Goal: Information Seeking & Learning: Learn about a topic

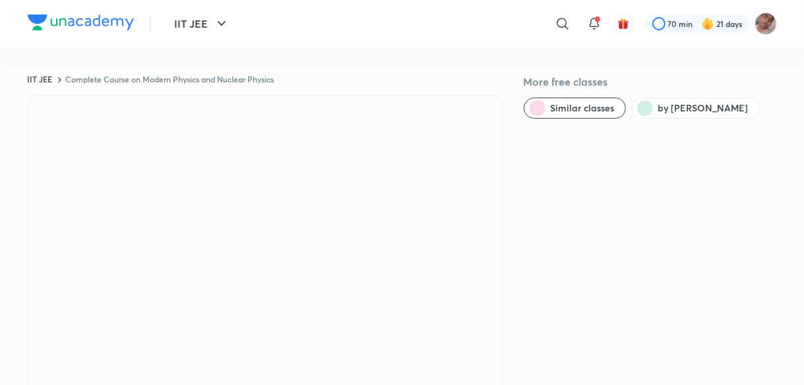
scroll to position [883, 0]
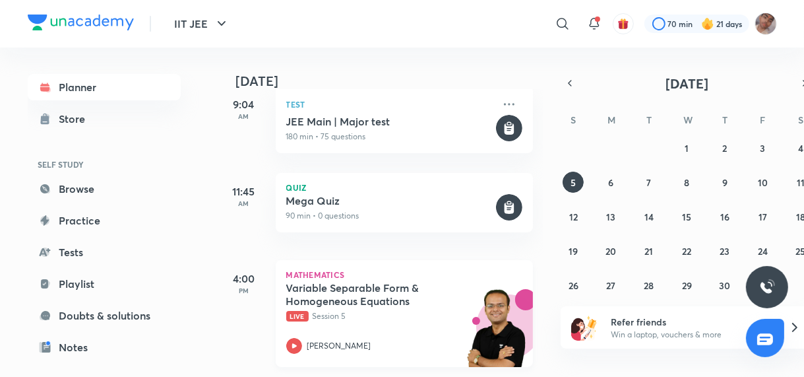
click at [374, 331] on div "Variable Separable Form & Homogeneous Equations Live Session 5 Vineet Loomba" at bounding box center [389, 317] width 207 height 73
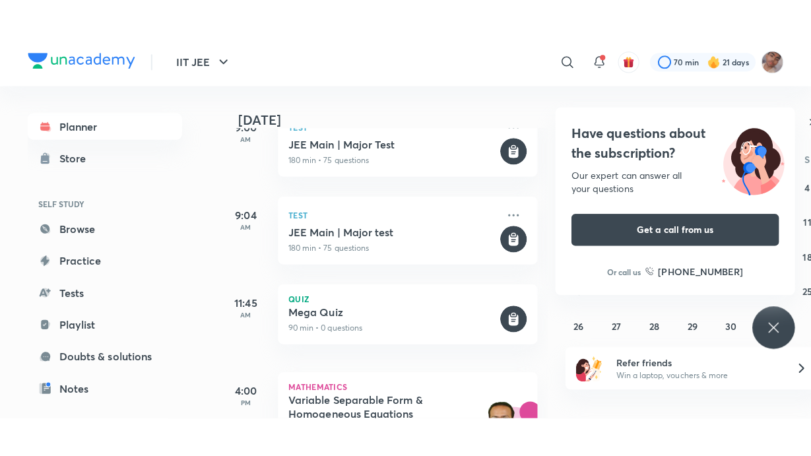
scroll to position [8, 0]
